Goal: Transaction & Acquisition: Purchase product/service

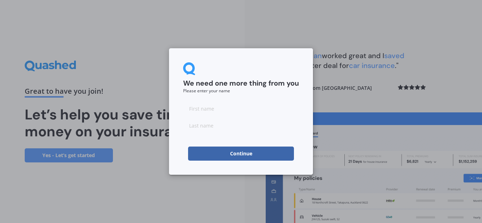
click at [213, 108] on input at bounding box center [241, 109] width 116 height 14
type input "[PERSON_NAME]"
click at [202, 128] on input at bounding box center [241, 126] width 116 height 14
type input "[PERSON_NAME]"
click at [240, 154] on button "Continue" at bounding box center [241, 154] width 106 height 14
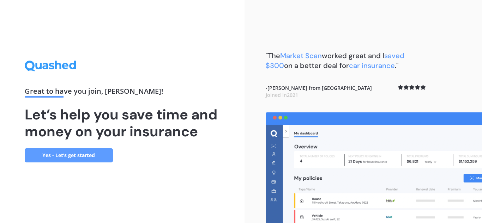
click at [91, 155] on link "Yes - Let’s get started" at bounding box center [69, 156] width 88 height 14
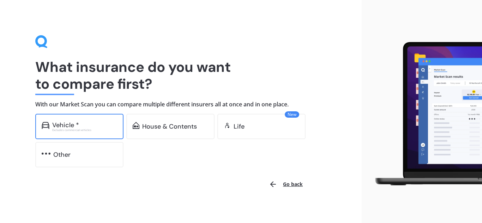
click at [72, 129] on div "Excludes commercial vehicles" at bounding box center [84, 130] width 65 height 3
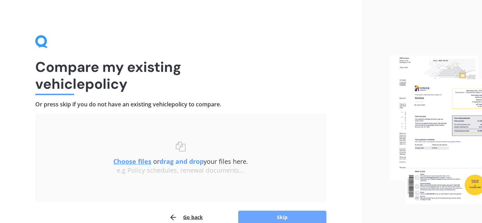
click at [287, 219] on button "Skip" at bounding box center [282, 217] width 88 height 13
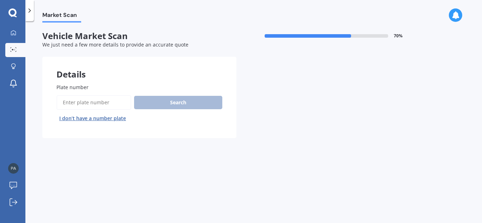
click at [168, 101] on div "Search I don’t have a number plate" at bounding box center [139, 109] width 166 height 29
click at [163, 103] on div "Search I don’t have a number plate" at bounding box center [139, 109] width 166 height 29
click at [113, 102] on input "Plate number" at bounding box center [93, 102] width 75 height 15
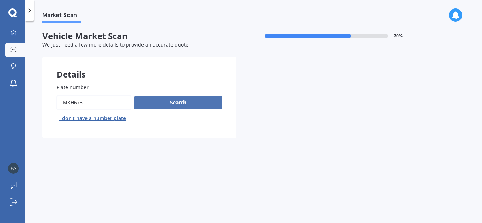
type input "mkh673"
click at [182, 104] on button "Search" at bounding box center [178, 102] width 88 height 13
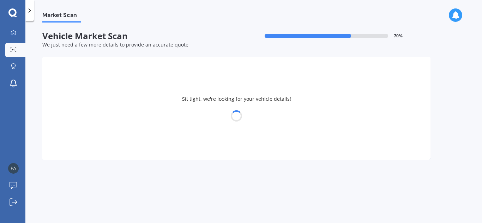
select select "TOYOTA"
select select "COROLLA"
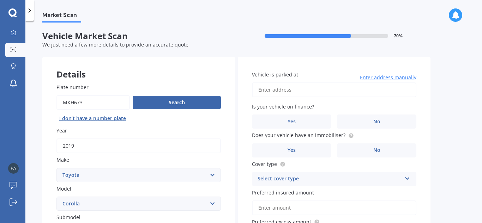
click at [393, 76] on span "Enter address manually" at bounding box center [388, 77] width 56 height 7
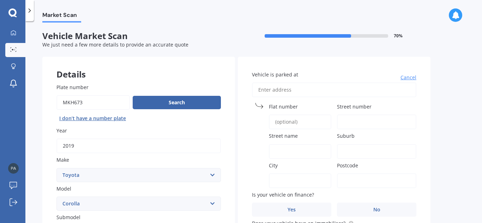
click at [281, 85] on input "Vehicle is parked at" at bounding box center [334, 90] width 165 height 15
type input "[STREET_ADDRESS]"
type input "19"
type input "Wychwod Crescent [GEOGRAPHIC_DATA]"
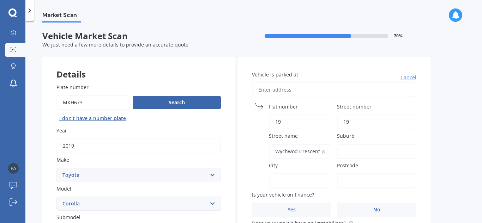
type input "Rotorua"
type input "3015"
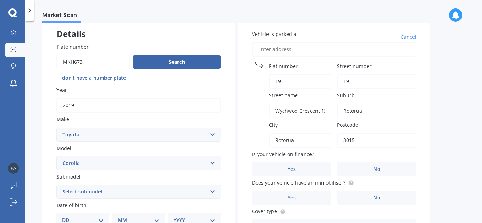
scroll to position [48, 0]
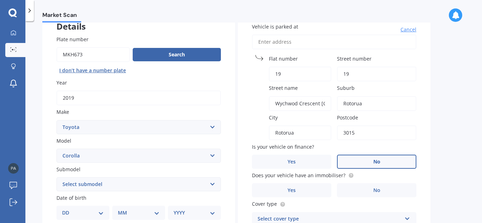
click at [385, 158] on label "No" at bounding box center [376, 162] width 79 height 14
click at [0, 0] on input "No" at bounding box center [0, 0] width 0 height 0
click at [294, 193] on span "Yes" at bounding box center [292, 191] width 8 height 6
click at [0, 0] on input "Yes" at bounding box center [0, 0] width 0 height 0
click at [212, 185] on select "Select submodel (All other) Axio Diesel [PERSON_NAME] 2WD [PERSON_NAME] 4WD FXG…" at bounding box center [138, 185] width 165 height 14
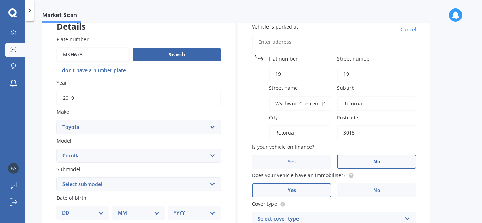
select select "HATCH"
click at [56, 178] on select "Select submodel (All other) Axio Diesel [PERSON_NAME] 2WD [PERSON_NAME] 4WD FXG…" at bounding box center [138, 185] width 165 height 14
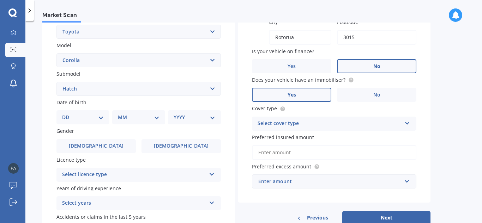
scroll to position [144, 0]
click at [103, 120] on select "DD 01 02 03 04 05 06 07 08 09 10 11 12 13 14 15 16 17 18 19 20 21 22 23 24 25 2…" at bounding box center [83, 117] width 42 height 8
select select "13"
click at [68, 113] on select "DD 01 02 03 04 05 06 07 08 09 10 11 12 13 14 15 16 17 18 19 20 21 22 23 24 25 2…" at bounding box center [83, 117] width 42 height 8
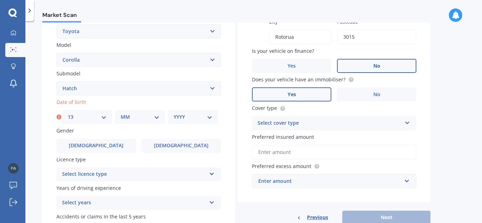
click at [131, 117] on select "MM 01 02 03 04 05 06 07 08 09 10 11 12" at bounding box center [140, 117] width 39 height 8
select select "04"
click at [121, 113] on select "MM 01 02 03 04 05 06 07 08 09 10 11 12" at bounding box center [140, 117] width 39 height 8
click at [210, 117] on select "YYYY 2025 2024 2023 2022 2021 2020 2019 2018 2017 2016 2015 2014 2013 2012 2011…" at bounding box center [193, 117] width 39 height 8
select select "1962"
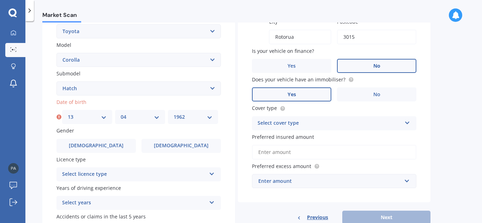
click at [174, 113] on select "YYYY 2025 2024 2023 2022 2021 2020 2019 2018 2017 2016 2015 2014 2013 2012 2011…" at bounding box center [193, 117] width 39 height 8
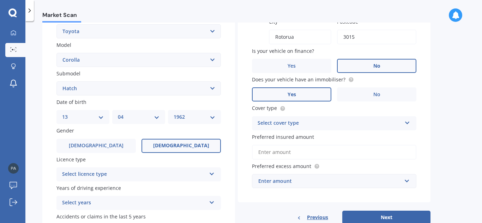
click at [179, 144] on span "[DEMOGRAPHIC_DATA]" at bounding box center [181, 146] width 56 height 6
click at [0, 0] on input "[DEMOGRAPHIC_DATA]" at bounding box center [0, 0] width 0 height 0
click at [210, 174] on icon at bounding box center [212, 173] width 6 height 5
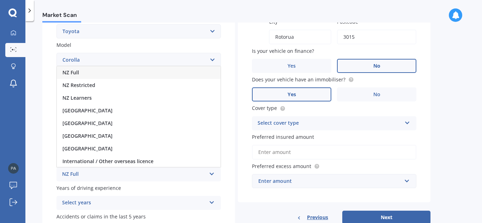
click at [108, 70] on div "NZ Full" at bounding box center [139, 72] width 164 height 13
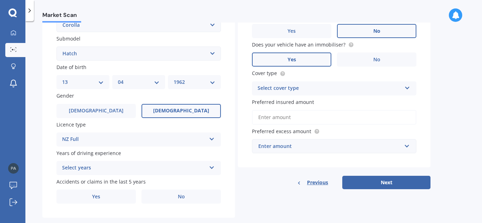
scroll to position [180, 0]
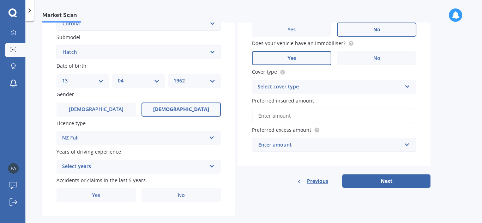
click at [211, 167] on icon at bounding box center [212, 165] width 6 height 5
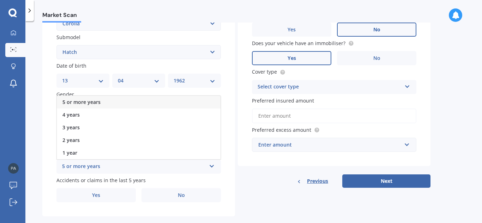
click at [185, 168] on div "5 or more years" at bounding box center [134, 167] width 144 height 8
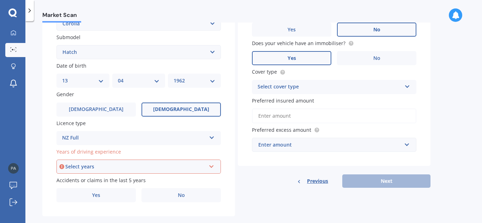
click at [209, 137] on icon at bounding box center [212, 136] width 6 height 5
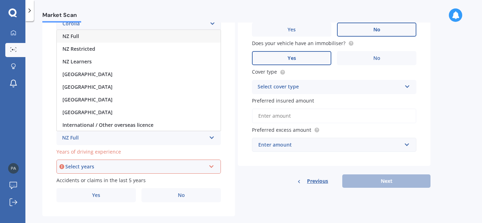
click at [213, 170] on div "Select years 5 or more years 4 years 3 years 2 years 1 year" at bounding box center [138, 167] width 165 height 14
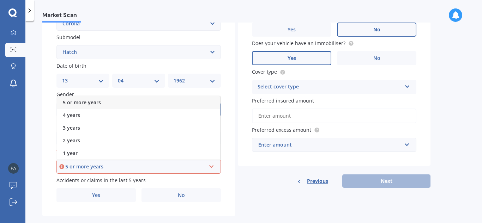
click at [91, 165] on div "5 or more years" at bounding box center [135, 167] width 141 height 8
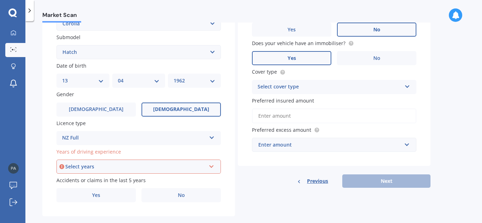
click at [91, 165] on div "Select years" at bounding box center [135, 167] width 141 height 8
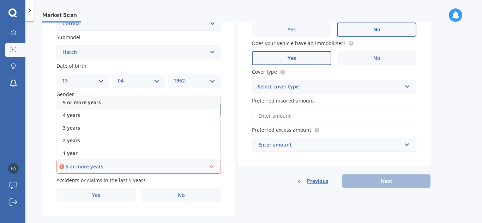
click at [84, 102] on span "5 or more years" at bounding box center [82, 102] width 38 height 7
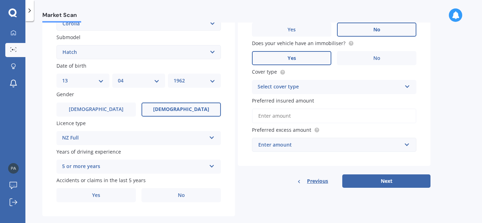
click at [187, 109] on span "[DEMOGRAPHIC_DATA]" at bounding box center [181, 110] width 56 height 6
click at [0, 0] on input "[DEMOGRAPHIC_DATA]" at bounding box center [0, 0] width 0 height 0
click at [180, 195] on span "No" at bounding box center [181, 196] width 7 height 6
click at [0, 0] on input "No" at bounding box center [0, 0] width 0 height 0
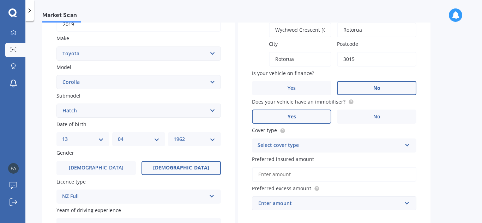
scroll to position [109, 0]
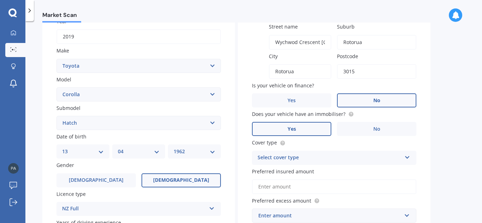
click at [407, 157] on icon at bounding box center [408, 156] width 6 height 5
click at [286, 172] on span "Comprehensive" at bounding box center [276, 171] width 37 height 7
click at [281, 190] on input "Preferred insured amount" at bounding box center [334, 187] width 165 height 15
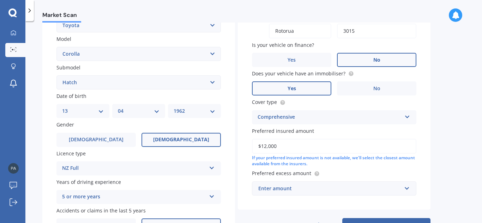
scroll to position [151, 0]
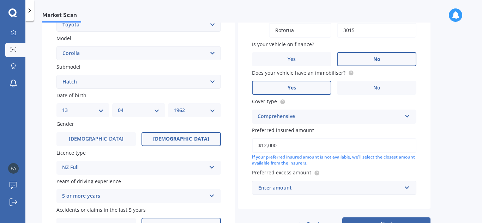
type input "$12,000"
click at [282, 190] on div "Enter amount" at bounding box center [329, 188] width 143 height 8
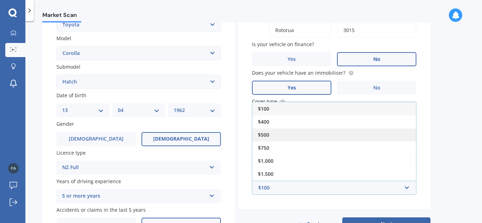
click at [274, 133] on div "$500" at bounding box center [334, 135] width 164 height 13
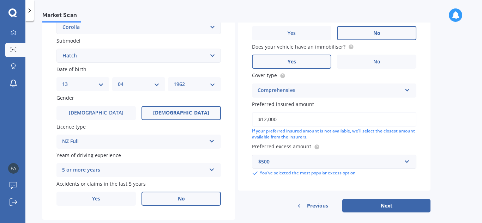
scroll to position [178, 0]
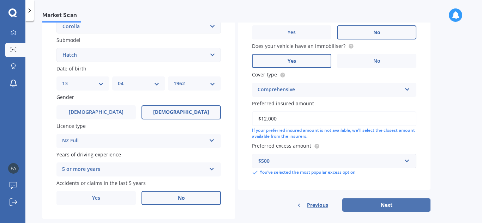
click at [387, 204] on button "Next" at bounding box center [386, 205] width 88 height 13
select select "13"
select select "04"
select select "1962"
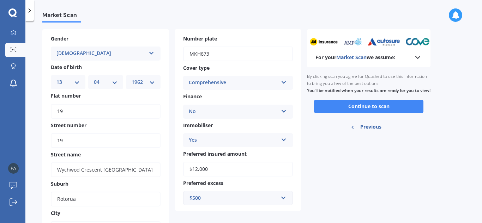
scroll to position [26, 0]
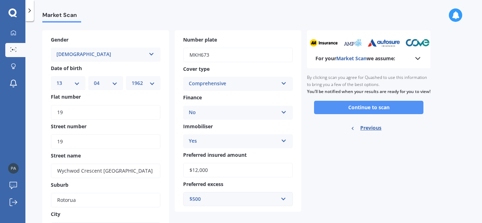
click at [374, 113] on button "Continue to scan" at bounding box center [368, 107] width 109 height 13
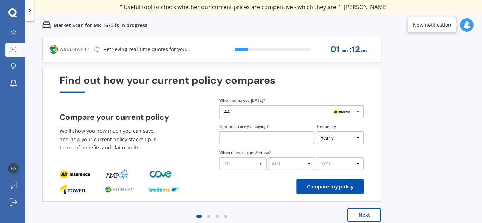
click at [259, 138] on input "text" at bounding box center [267, 138] width 95 height 13
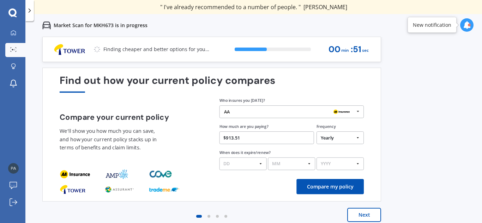
type input "$913.51"
click at [262, 164] on select "DD 01 02 03 04 05 06 07 08 09 10 11 12 13 14 15 16 17 18 19 20 21 22 23 24 25 2…" at bounding box center [243, 164] width 47 height 13
select select "13"
click at [220, 158] on select "DD 01 02 03 04 05 06 07 08 09 10 11 12 13 14 15 16 17 18 19 20 21 22 23 24 25 2…" at bounding box center [243, 164] width 47 height 13
click at [310, 165] on select "MM 01 02 03 04 05 06 07 08 09 10 11 12" at bounding box center [291, 164] width 47 height 13
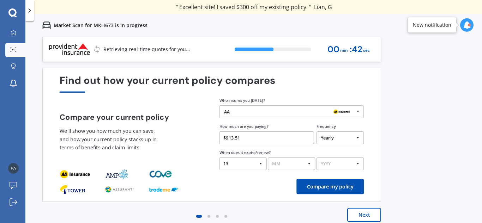
select select "08"
click at [268, 158] on select "MM 01 02 03 04 05 06 07 08 09 10 11 12" at bounding box center [291, 164] width 47 height 13
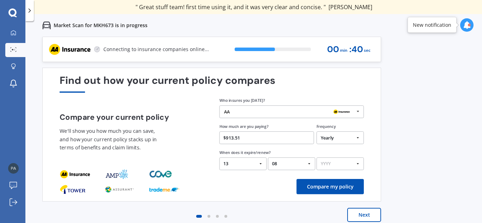
click at [359, 164] on select "YYYY 2026 2025 2024" at bounding box center [340, 164] width 47 height 13
select select "2025"
click at [317, 158] on select "YYYY 2026 2025 2024" at bounding box center [340, 164] width 47 height 13
click at [334, 187] on button "Compare my policy" at bounding box center [330, 186] width 67 height 15
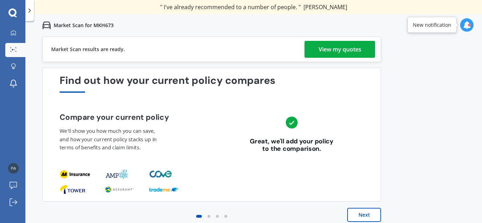
click at [335, 50] on div "View my quotes" at bounding box center [340, 49] width 43 height 17
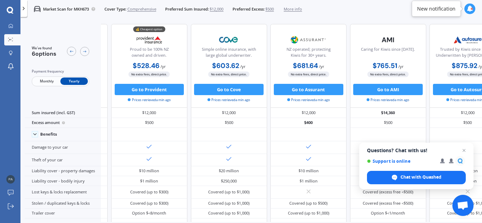
scroll to position [0, 120]
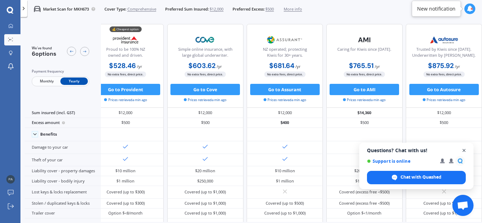
click at [463, 149] on span "Open chat" at bounding box center [464, 151] width 9 height 9
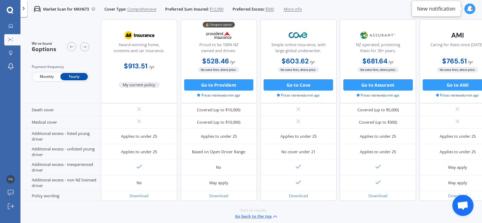
scroll to position [323, 0]
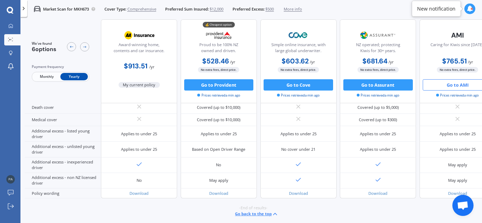
click at [460, 85] on button "Go to AMI" at bounding box center [458, 84] width 70 height 11
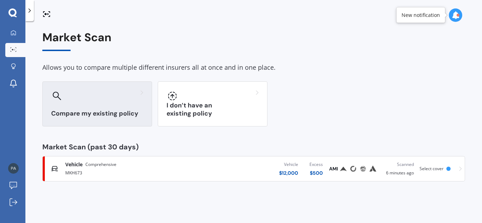
click at [104, 113] on h3 "Compare my existing policy" at bounding box center [97, 114] width 92 height 8
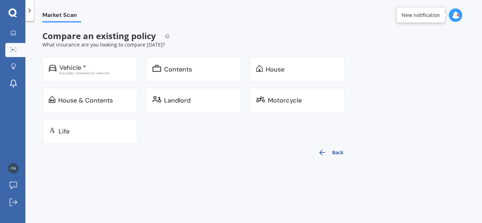
click at [104, 113] on div "House & Contents" at bounding box center [89, 100] width 95 height 25
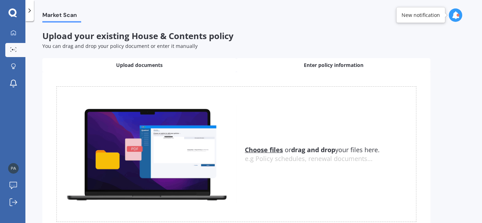
click at [341, 70] on div "Enter policy information" at bounding box center [334, 65] width 194 height 14
